Goal: Find specific page/section: Find specific page/section

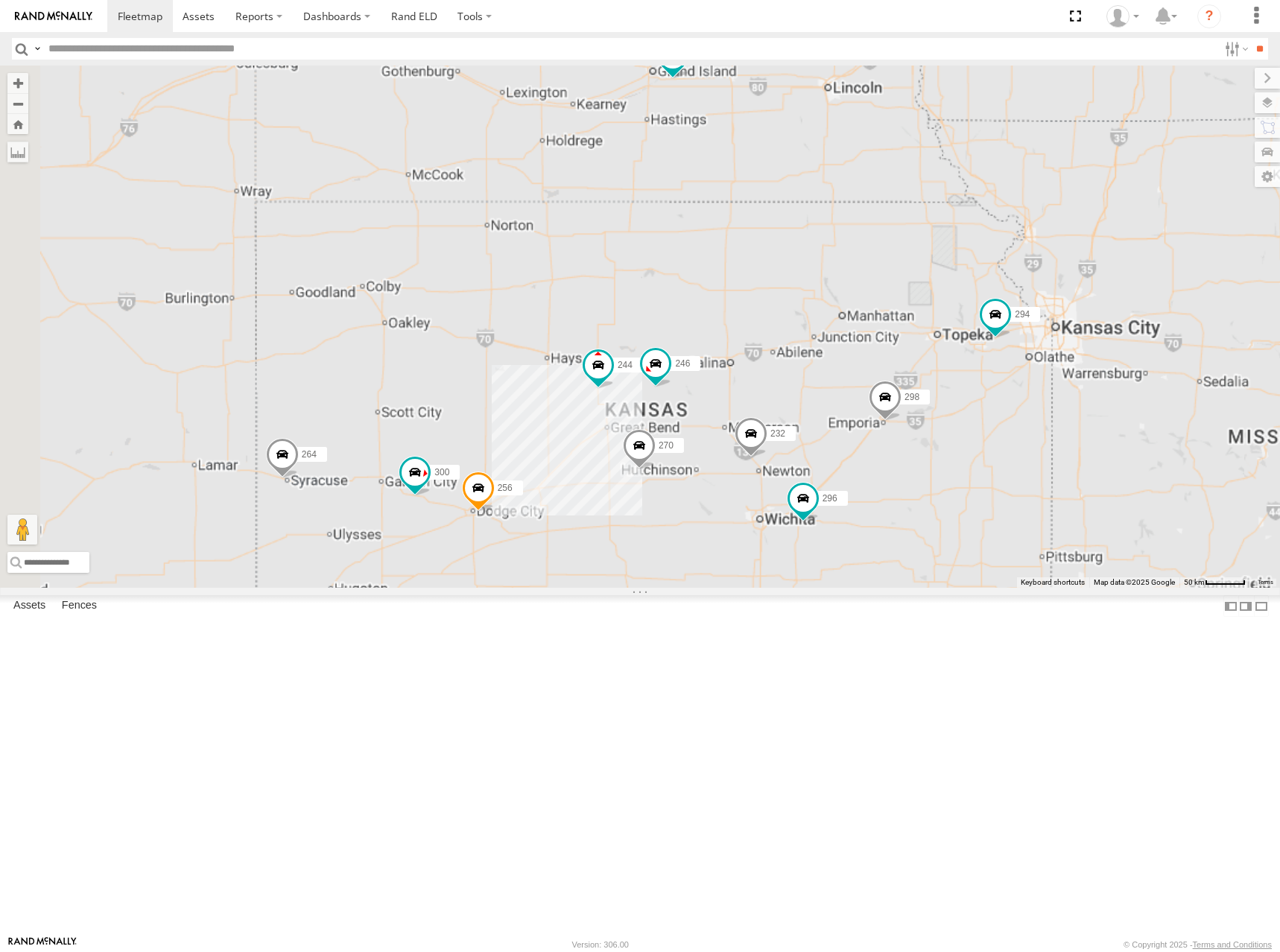
drag, startPoint x: 887, startPoint y: 326, endPoint x: 884, endPoint y: 301, distance: 25.2
click at [884, 301] on div "300 244 246 298 270 256 232 296 264 294 260" at bounding box center [640, 327] width 1280 height 523
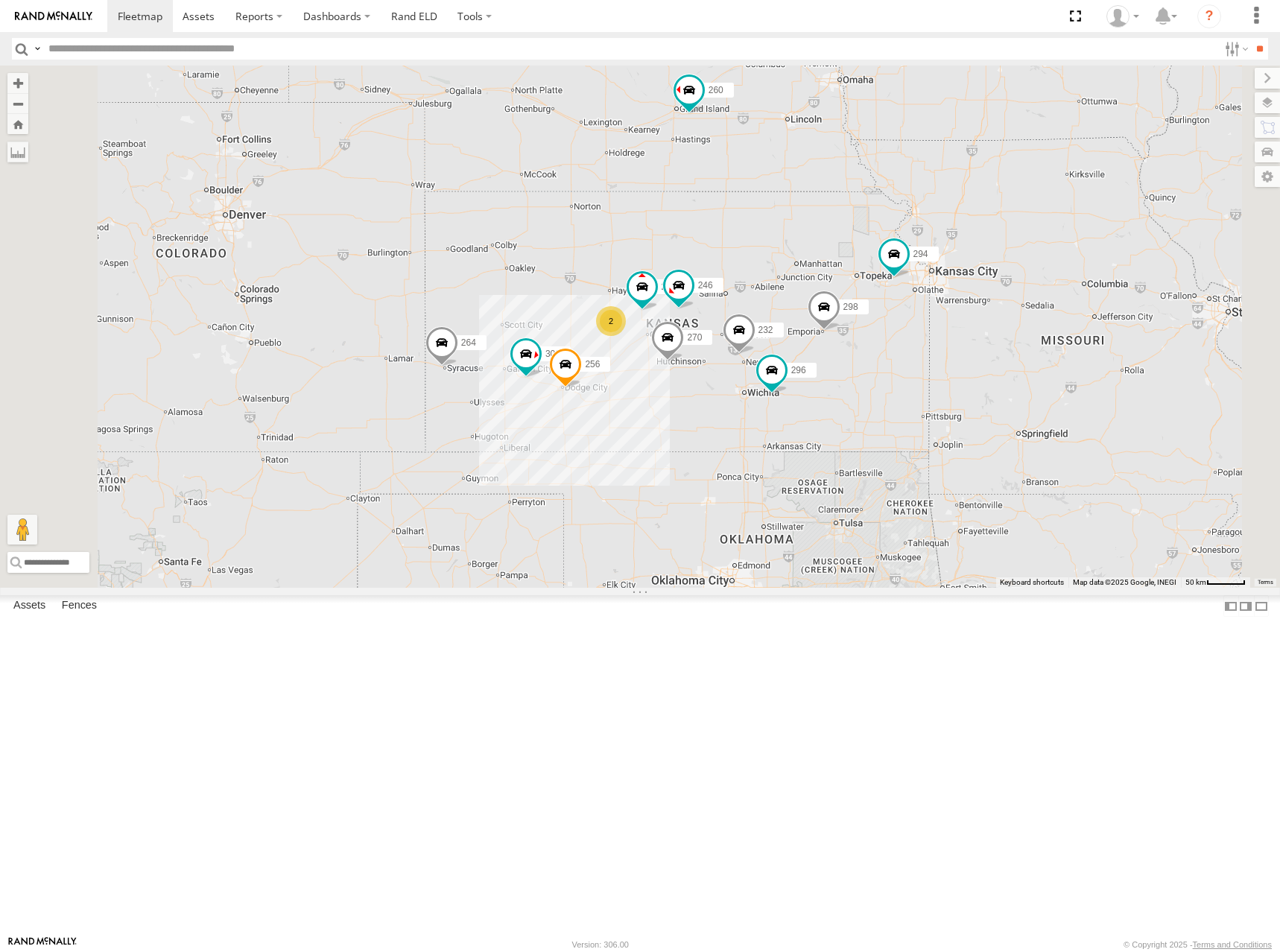
drag, startPoint x: 919, startPoint y: 346, endPoint x: 925, endPoint y: 339, distance: 9.2
click at [925, 339] on div "300 244 246 298 270 256 232 296 264 294 260 2" at bounding box center [640, 327] width 1280 height 523
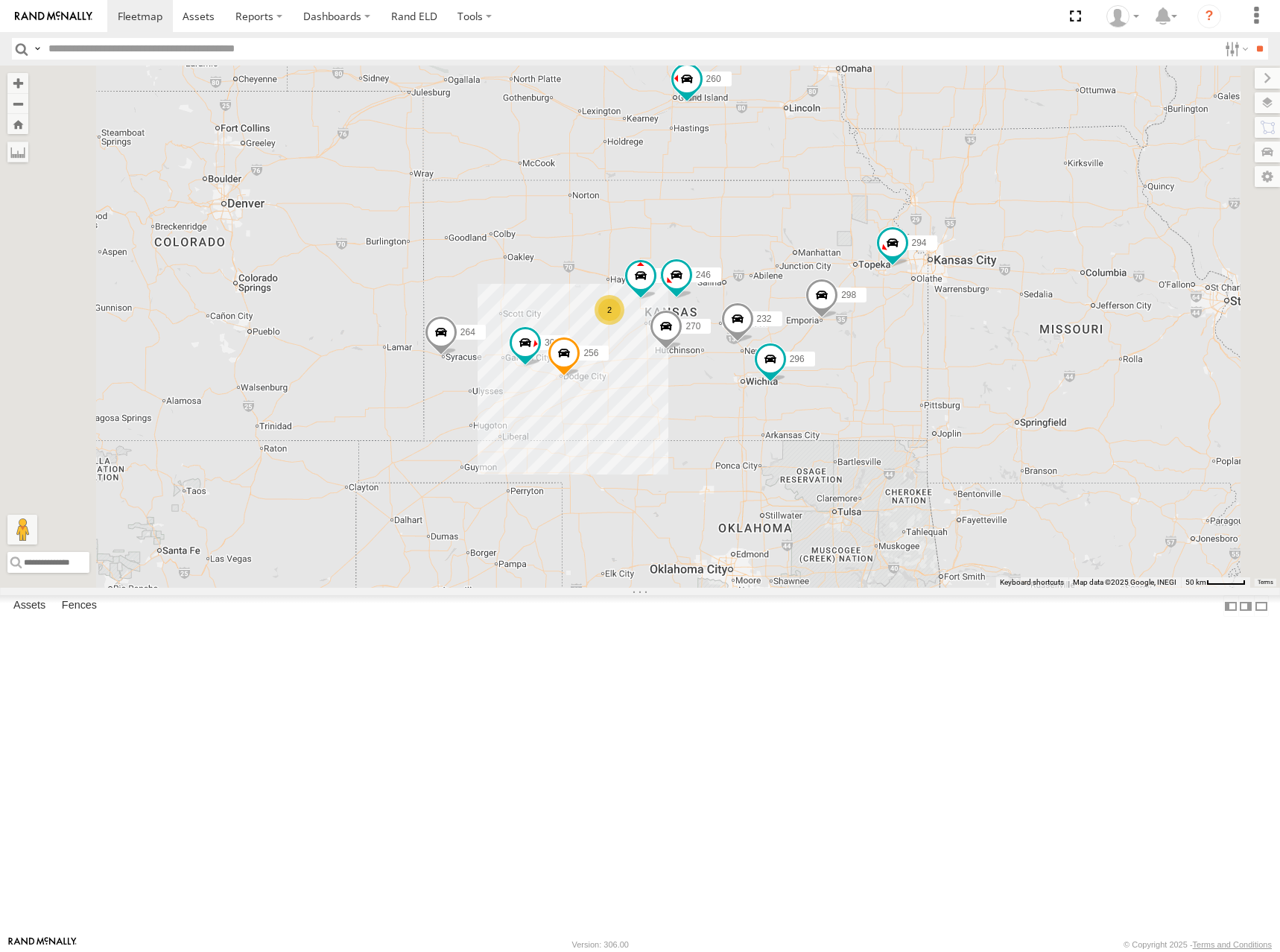
drag, startPoint x: 820, startPoint y: 368, endPoint x: 816, endPoint y: 346, distance: 22.4
click at [816, 346] on div "300 244 246 298 270 256 232 296 264 294 260 2" at bounding box center [640, 327] width 1280 height 523
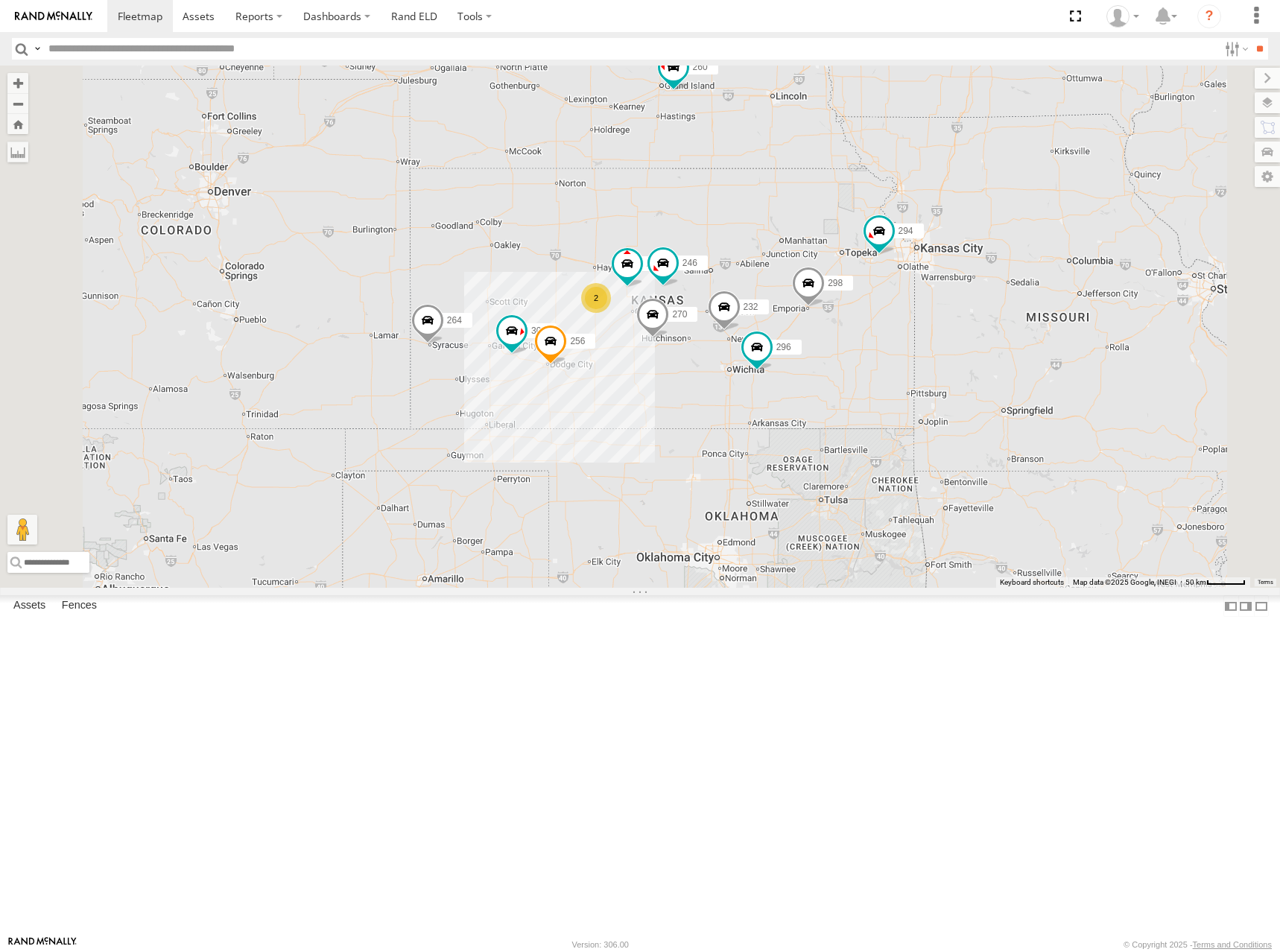
drag, startPoint x: 932, startPoint y: 359, endPoint x: 901, endPoint y: 346, distance: 33.6
click at [920, 357] on div "300 244 246 298 270 256 232 296 264 294 260 2" at bounding box center [640, 327] width 1280 height 523
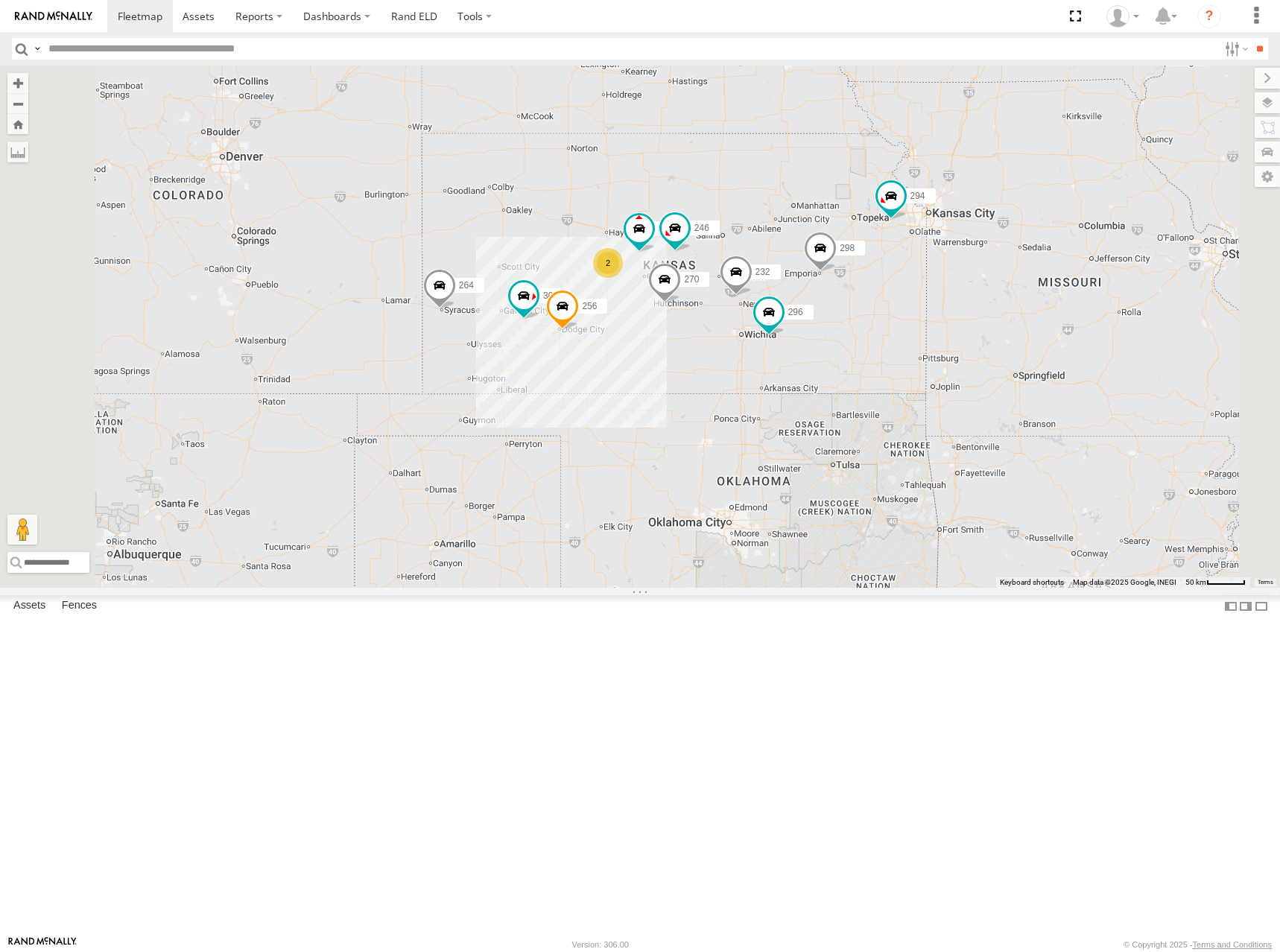
drag, startPoint x: 908, startPoint y: 352, endPoint x: 924, endPoint y: 318, distance: 37.6
click at [924, 318] on div "300 244 246 298 270 256 232 296 264 294 260 2" at bounding box center [640, 327] width 1280 height 523
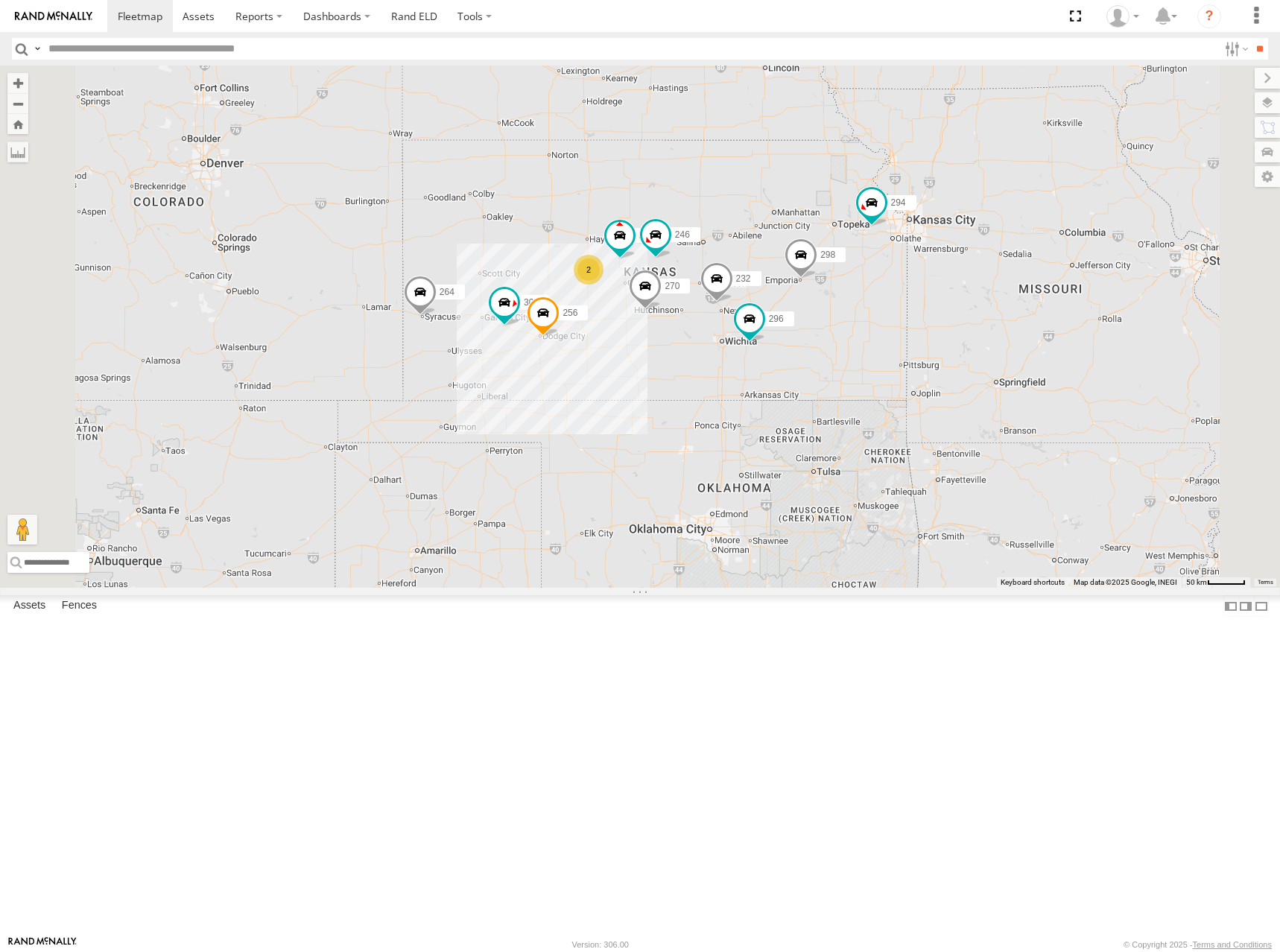
drag, startPoint x: 993, startPoint y: 284, endPoint x: 972, endPoint y: 292, distance: 22.5
click at [972, 292] on div "300 244 246 298 270 256 232 296 264 294 260 2" at bounding box center [640, 327] width 1280 height 523
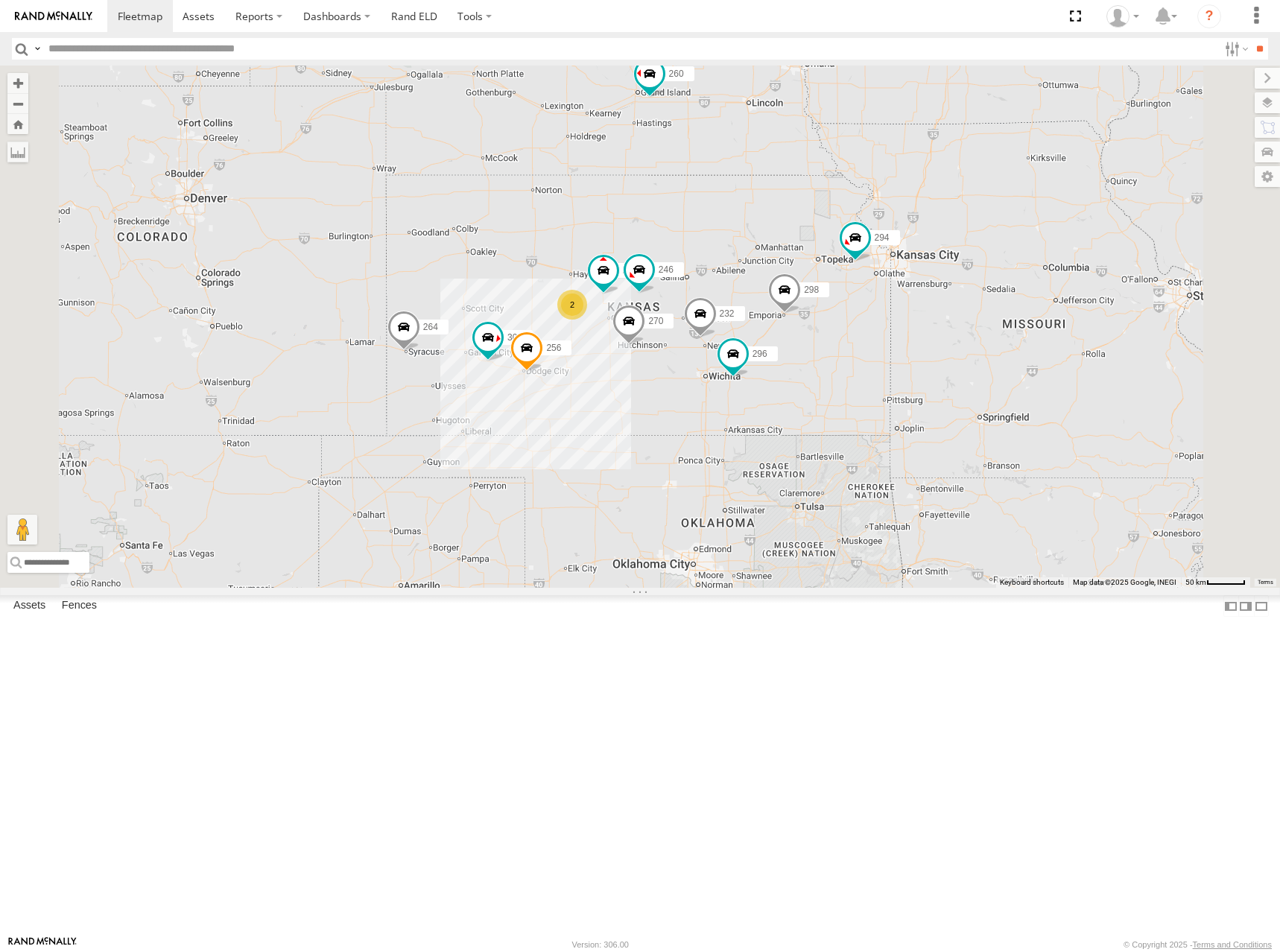
drag, startPoint x: 974, startPoint y: 295, endPoint x: 959, endPoint y: 327, distance: 35.3
click at [959, 327] on div "300 244 246 298 270 256 232 296 264 294 260 2" at bounding box center [640, 327] width 1280 height 523
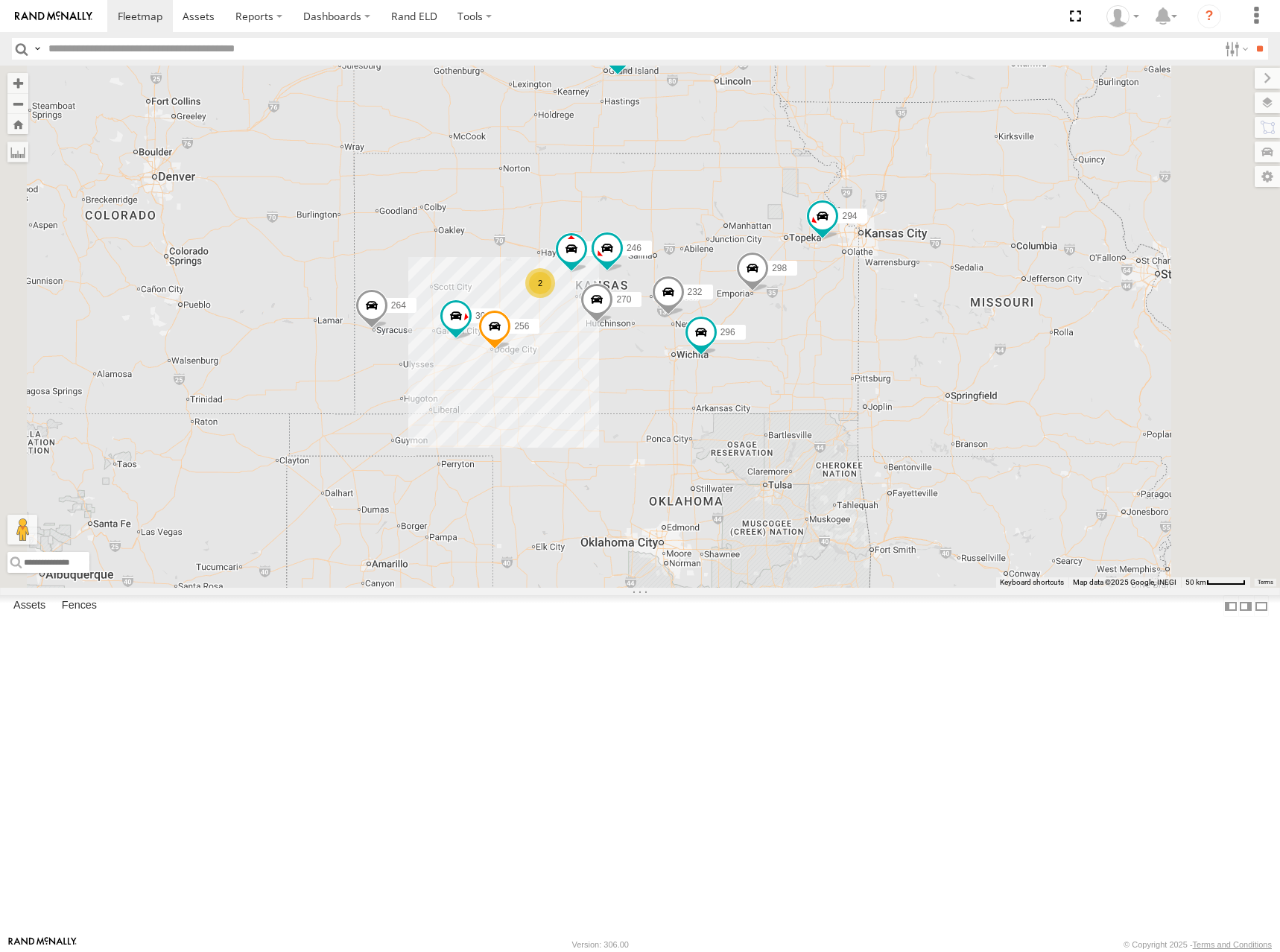
drag, startPoint x: 980, startPoint y: 318, endPoint x: 947, endPoint y: 296, distance: 39.7
click at [947, 296] on div "300 244 246 298 270 256 232 296 264 294 260 2" at bounding box center [640, 327] width 1280 height 523
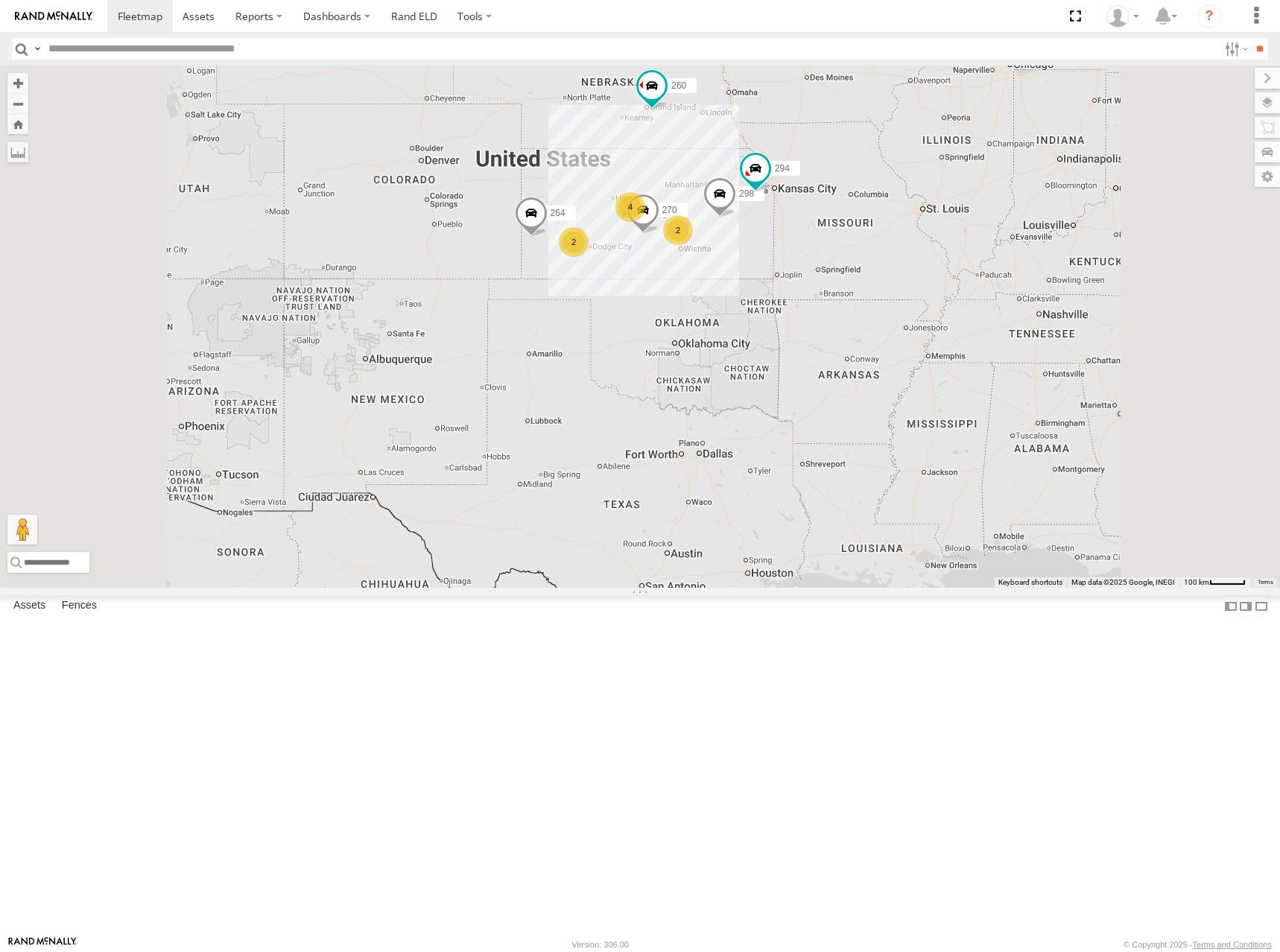
drag, startPoint x: 866, startPoint y: 310, endPoint x: 867, endPoint y: 320, distance: 10.0
click at [861, 322] on div "298 270 264 294 260 2 4 2 266" at bounding box center [640, 327] width 1280 height 523
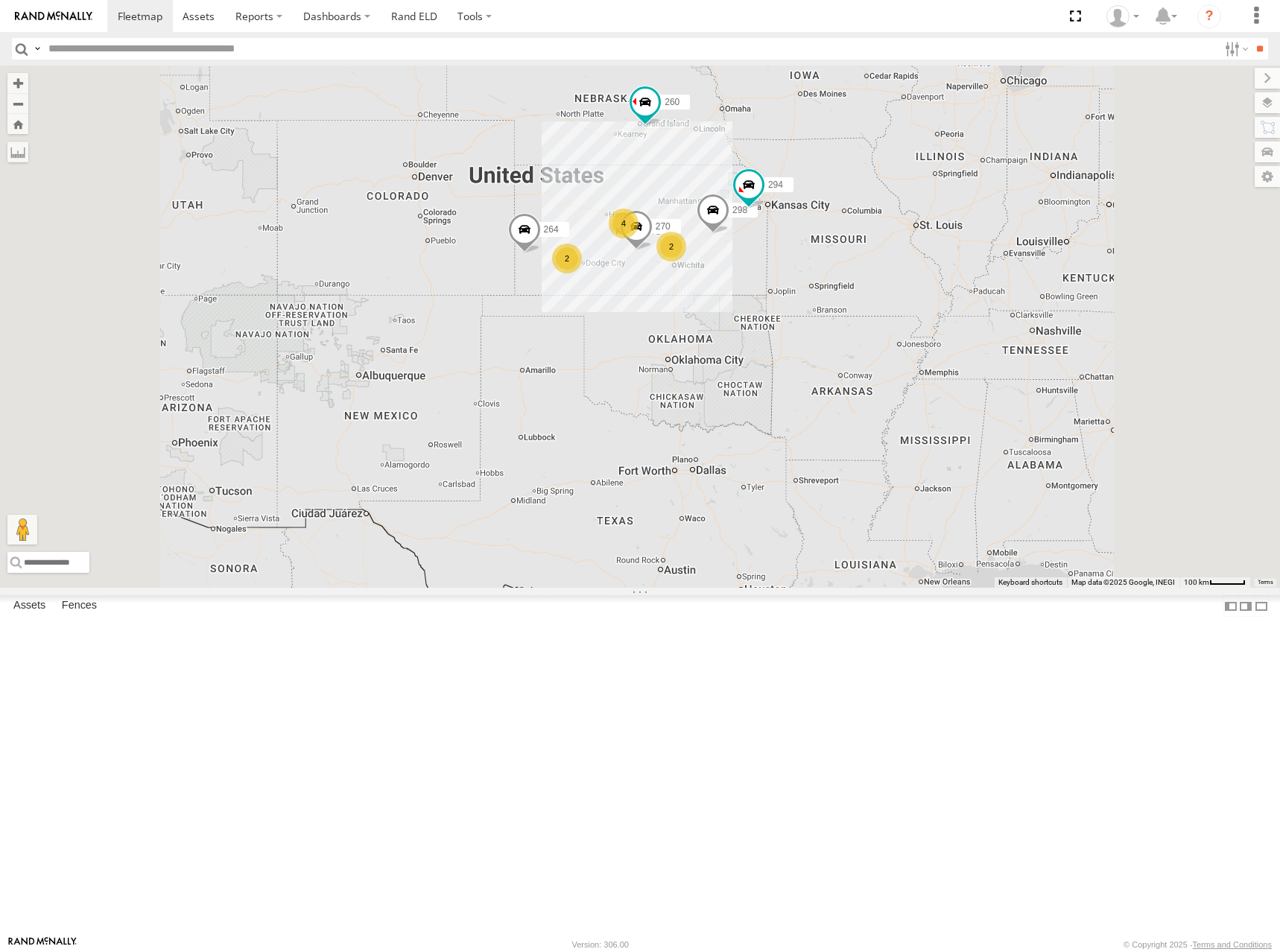
drag, startPoint x: 869, startPoint y: 309, endPoint x: 862, endPoint y: 291, distance: 19.3
click at [862, 291] on div "298 270 264 294 260 2 4 2 266" at bounding box center [640, 327] width 1280 height 523
